Goal: Check status: Check status

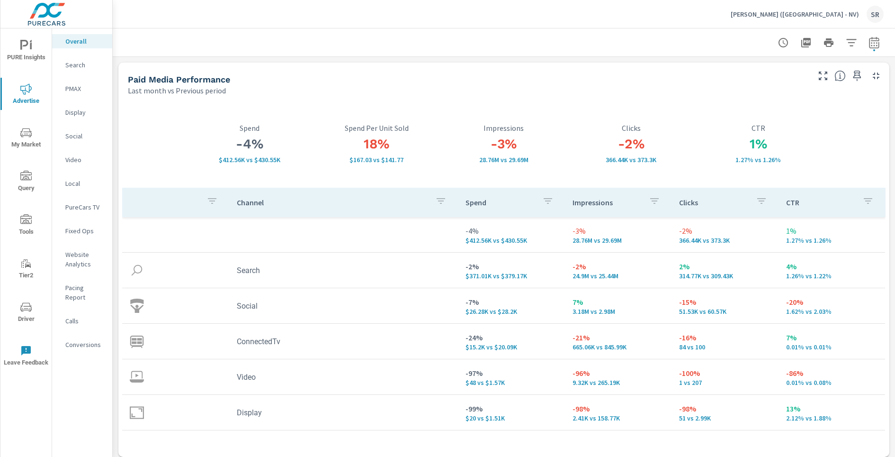
scroll to position [198, 0]
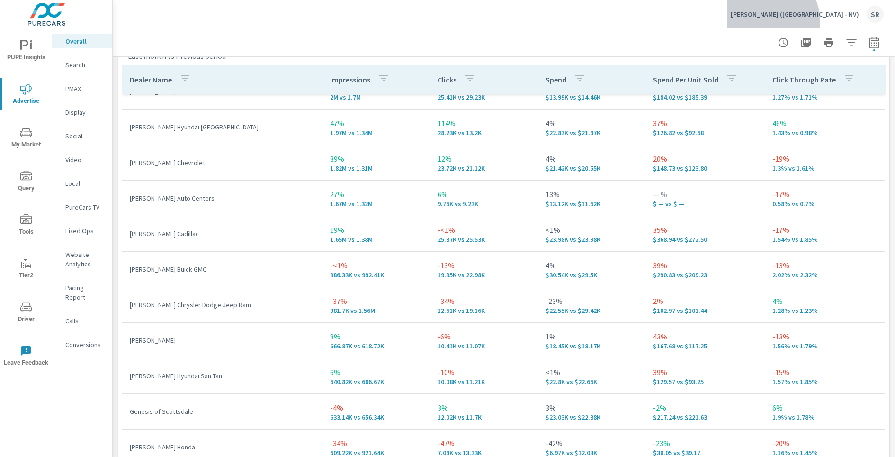
click at [845, 20] on div "[PERSON_NAME] ([GEOGRAPHIC_DATA] - NV) SR" at bounding box center [807, 14] width 153 height 17
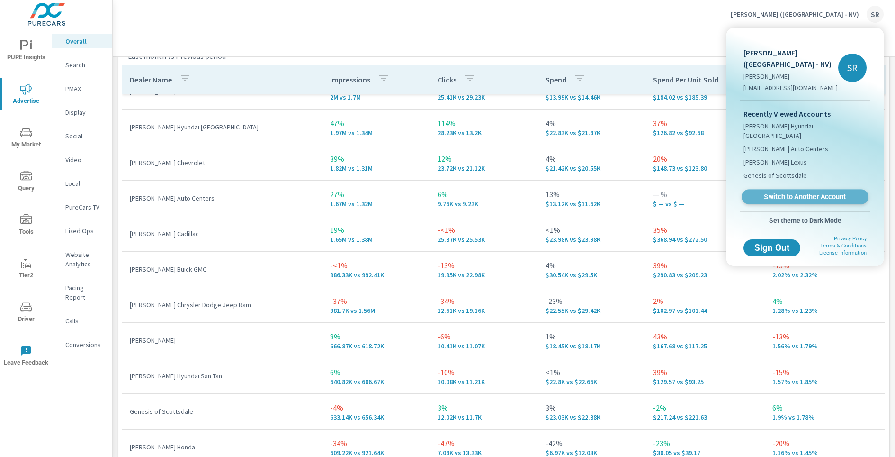
click at [833, 189] on link "Switch to Another Account" at bounding box center [805, 196] width 127 height 15
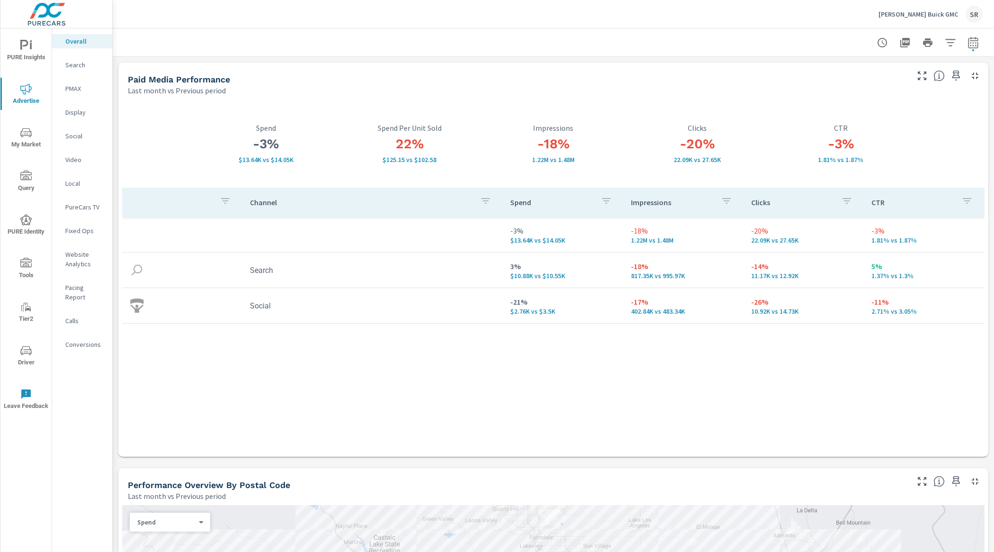
click at [78, 135] on p "Social" at bounding box center [84, 135] width 39 height 9
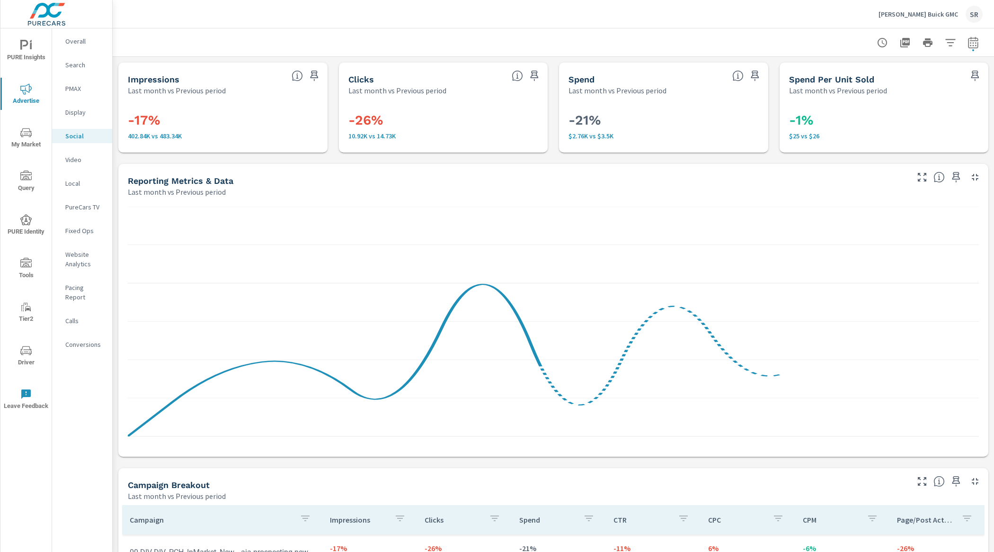
click at [895, 47] on icon "button" at bounding box center [973, 42] width 11 height 11
select select "Last month"
select select "Previous period"
click at [895, 119] on icon "button" at bounding box center [951, 122] width 7 height 9
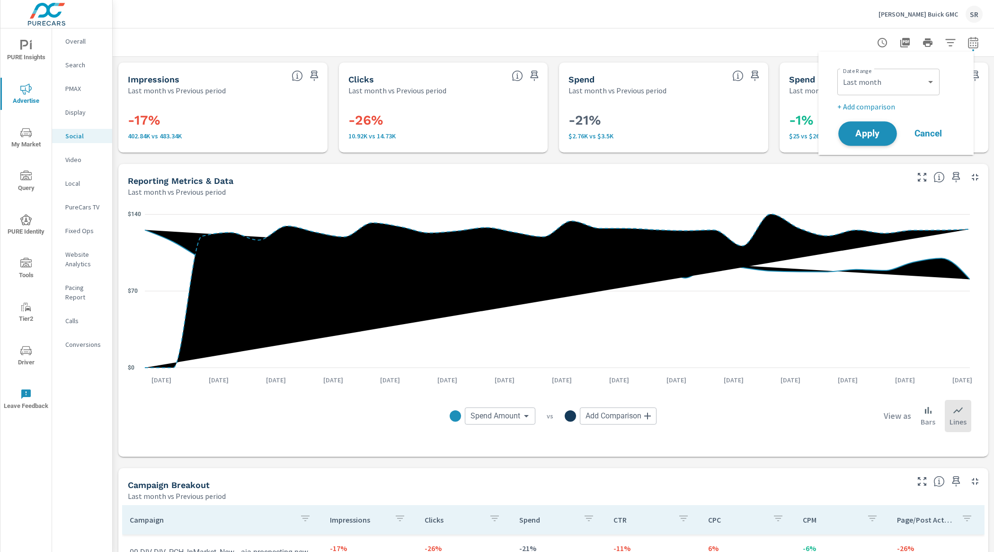
click at [876, 134] on span "Apply" at bounding box center [868, 133] width 39 height 9
